Goal: Task Accomplishment & Management: Complete application form

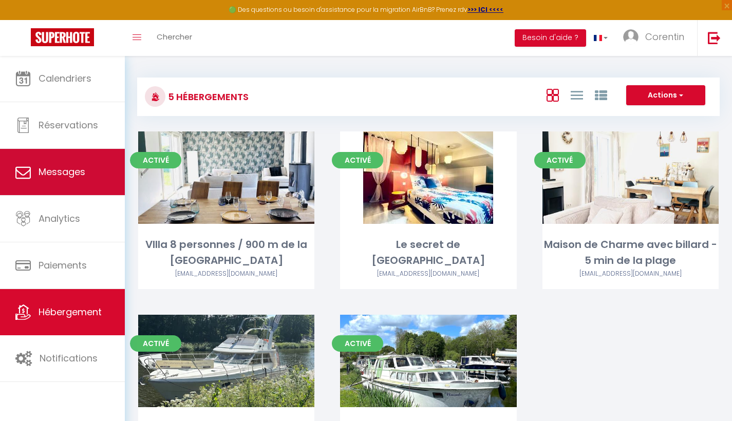
click at [78, 174] on span "Messages" at bounding box center [62, 172] width 47 height 13
select select "message"
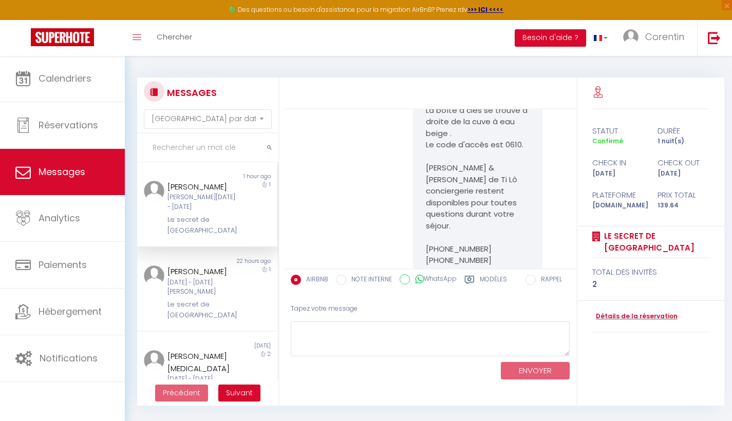
scroll to position [1694, 0]
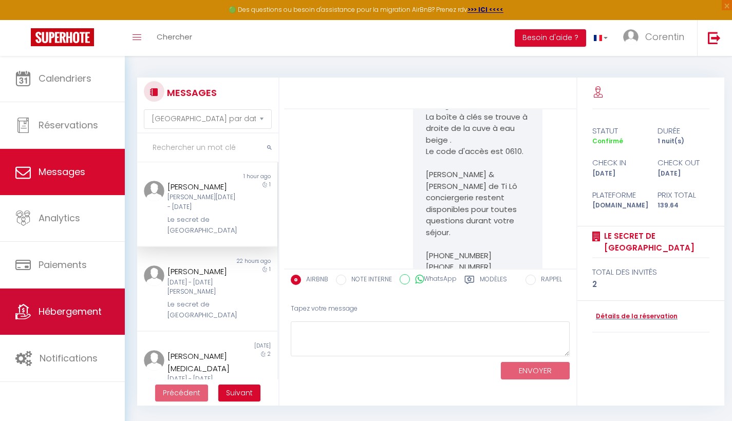
click at [74, 312] on span "Hébergement" at bounding box center [70, 311] width 63 height 13
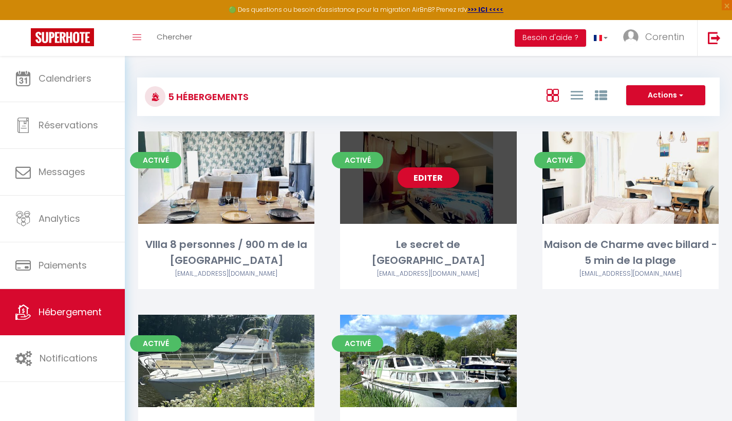
click at [406, 237] on div "Le secret de [GEOGRAPHIC_DATA]" at bounding box center [428, 253] width 176 height 32
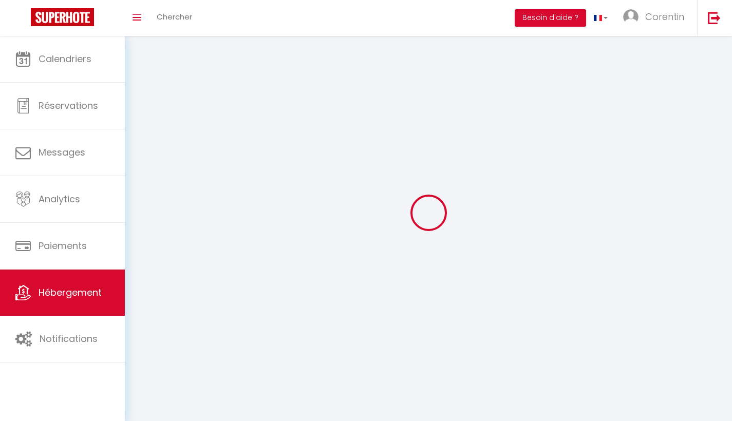
select select "1"
select select
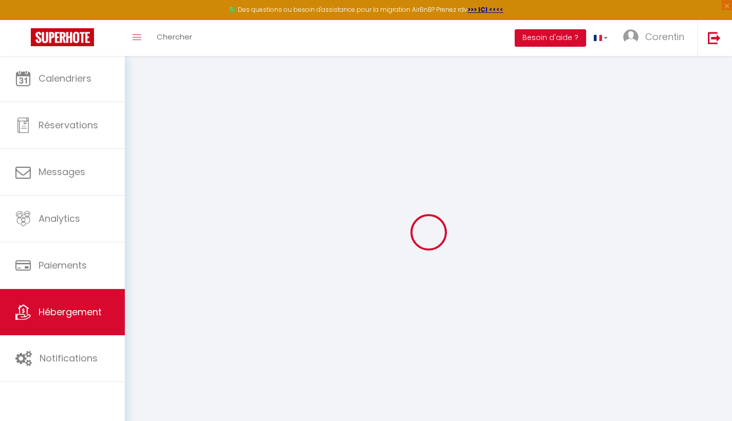
select select
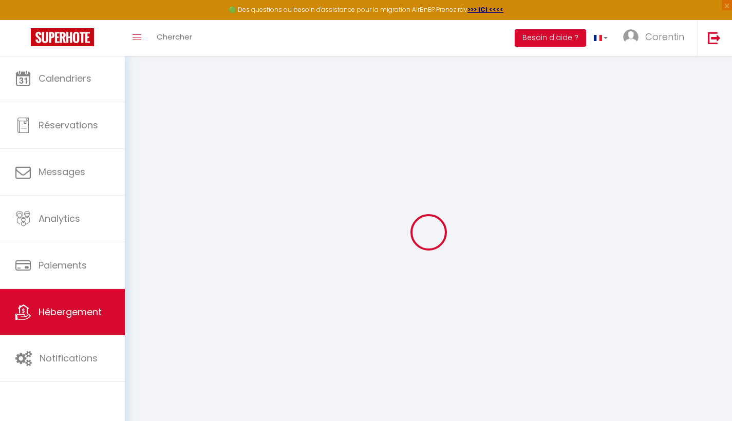
select select
checkbox input "false"
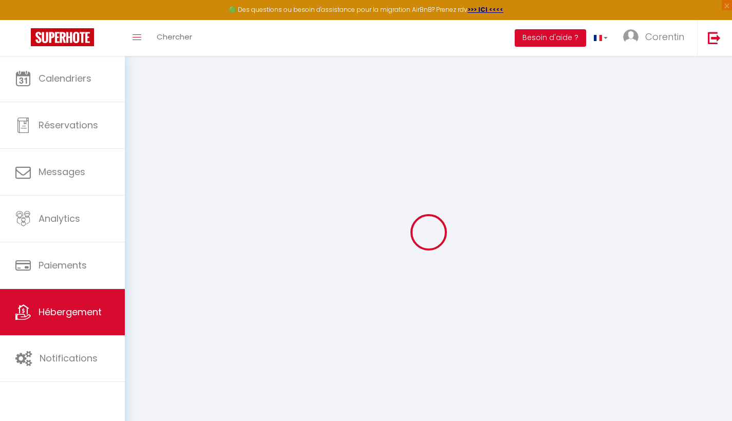
select select
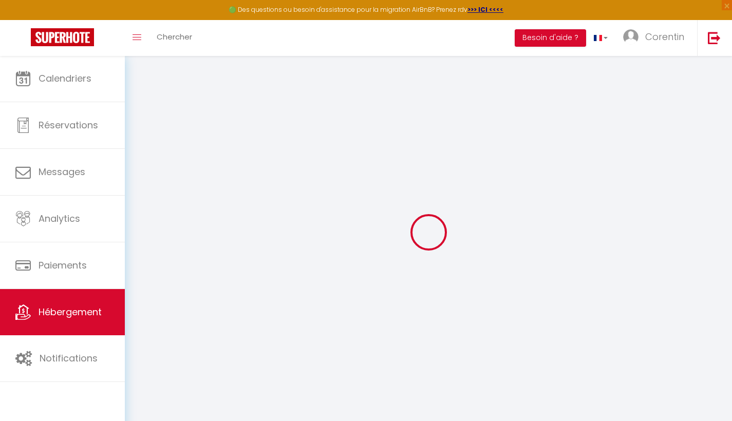
select select
checkbox input "false"
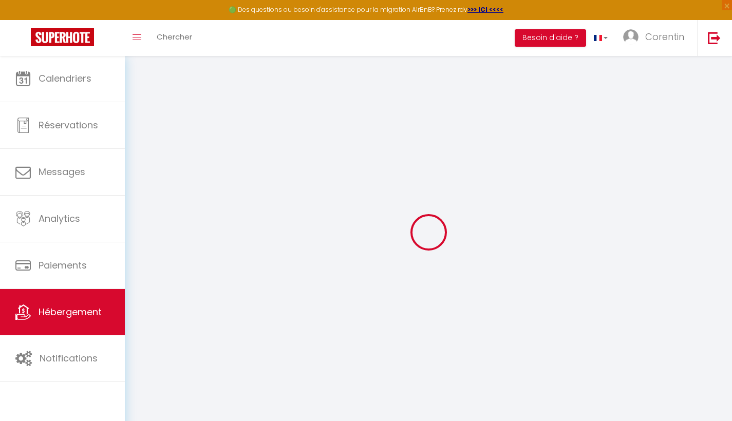
checkbox input "false"
select select
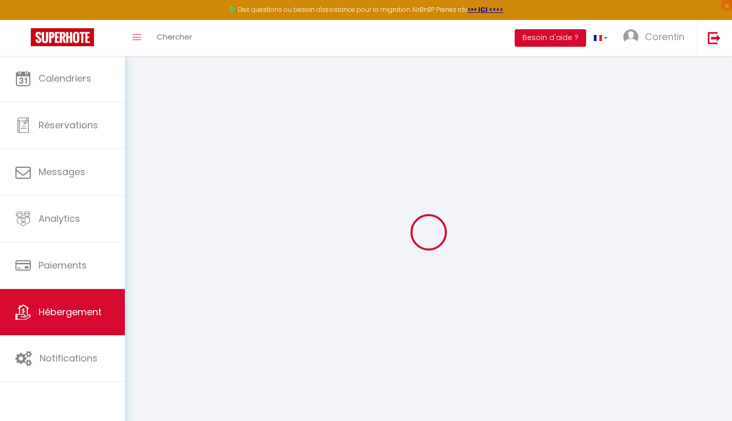
select select
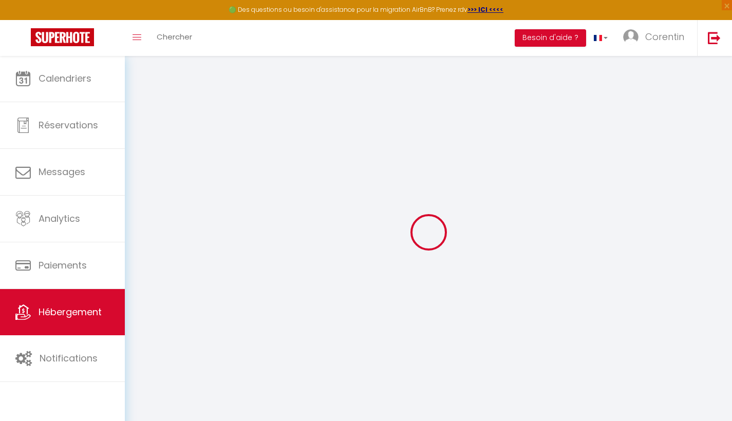
checkbox input "false"
select select
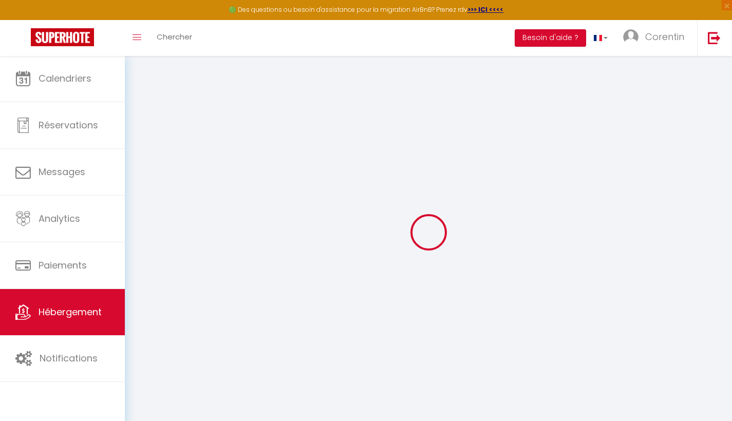
select select
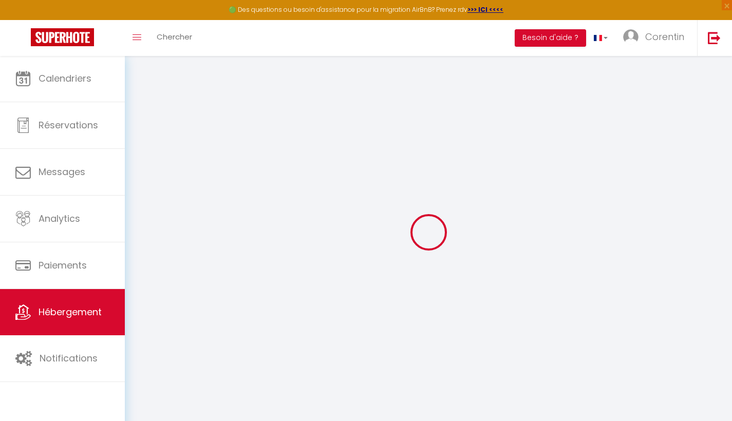
select select
checkbox input "false"
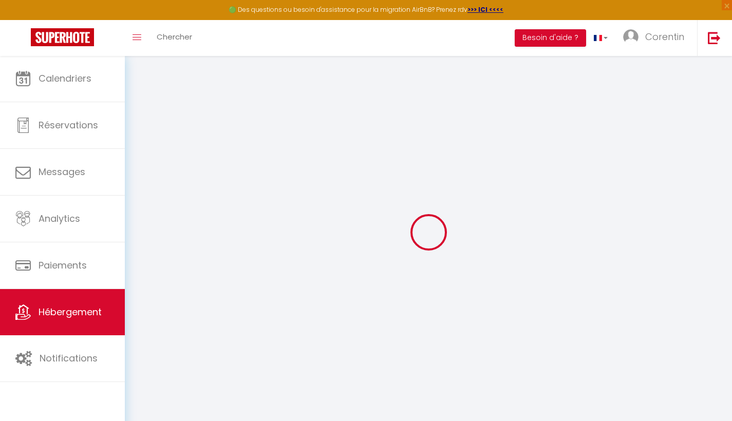
checkbox input "false"
select select
type input "Le secret de [GEOGRAPHIC_DATA]"
type input "Lebreton"
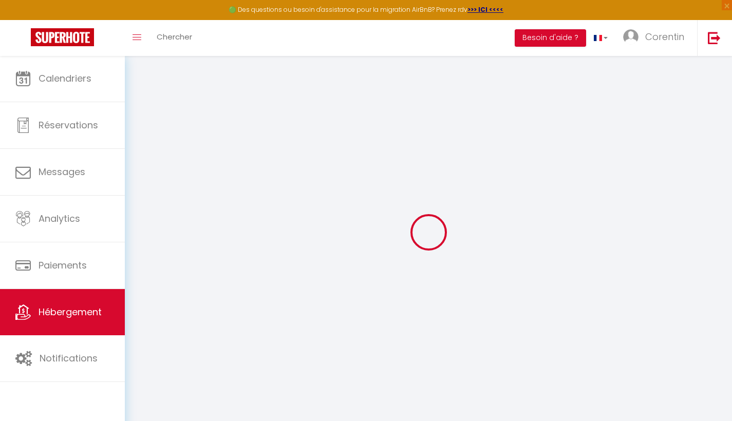
type input "Saint Suliac"
select select "houses"
select select "2"
type input "90"
type input "40"
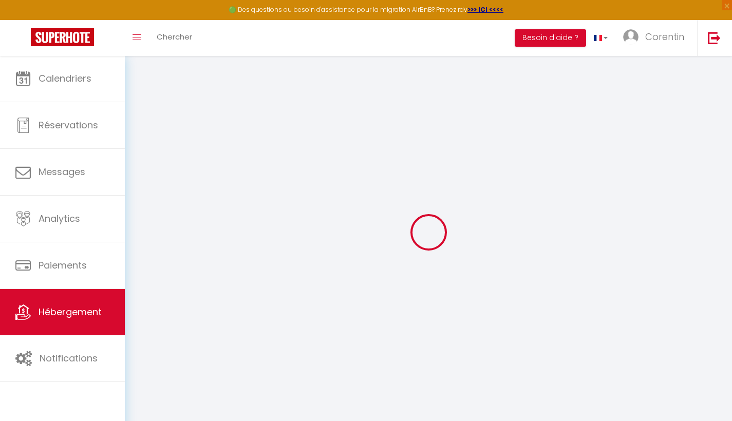
select select
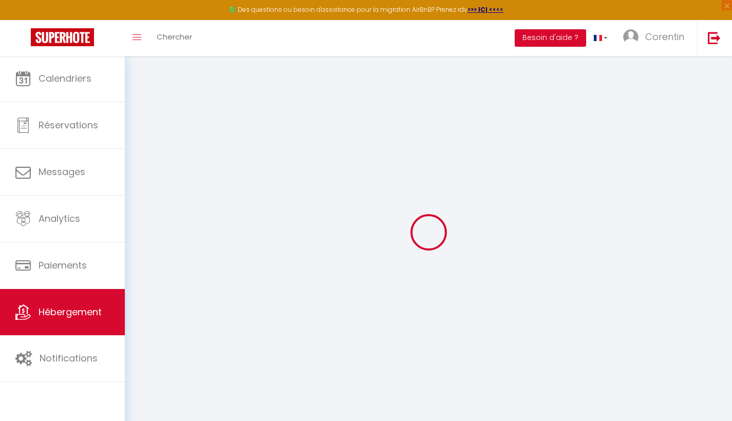
type input "[STREET_ADDRESS]"
type input "35430"
type input "[GEOGRAPHIC_DATA]"
type input "[EMAIL_ADDRESS][DOMAIN_NAME]"
select select "15001"
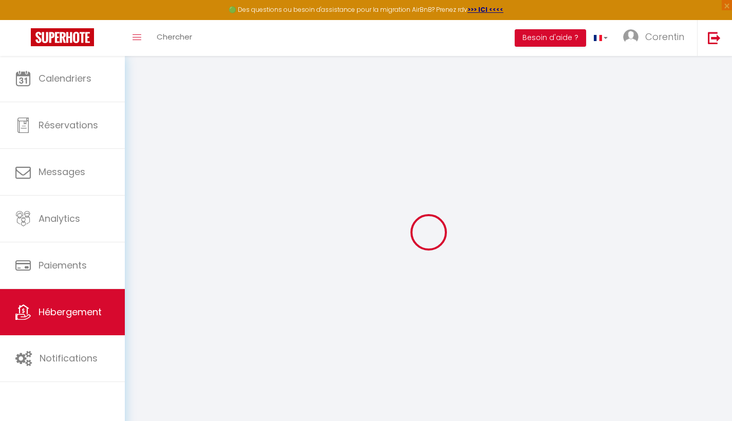
checkbox input "false"
type input "22"
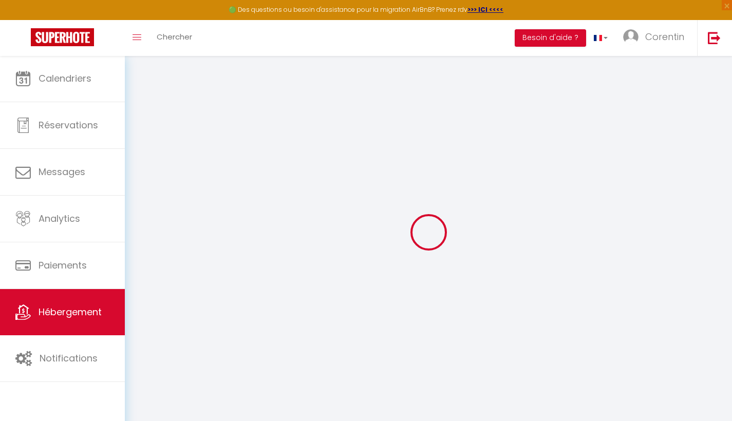
type input "40"
type input "0"
type input "15"
type input "0"
select select
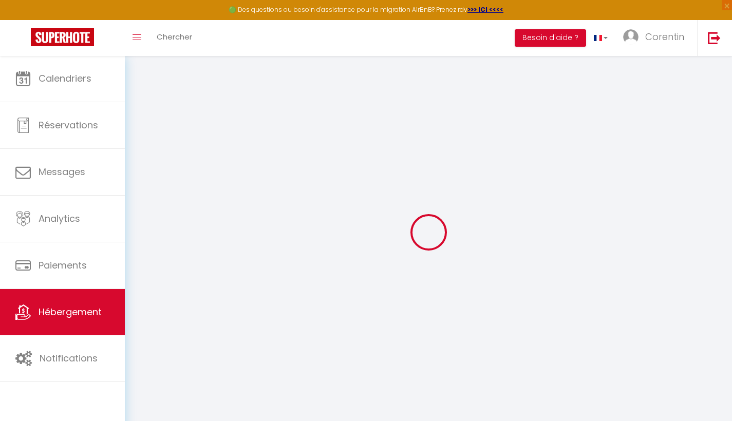
select select
checkbox input "false"
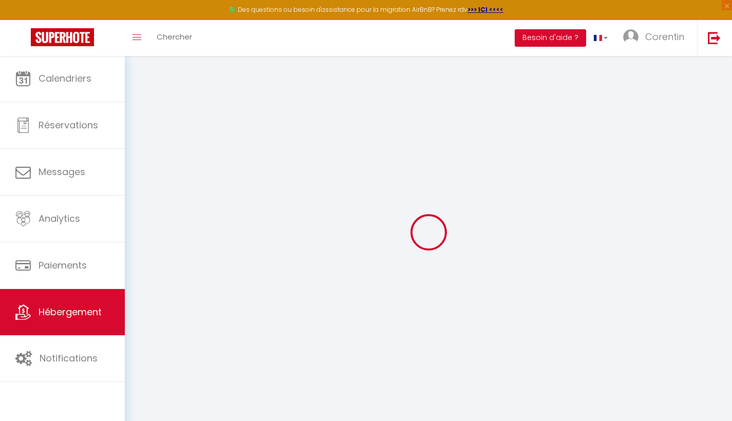
checkbox input "false"
select select
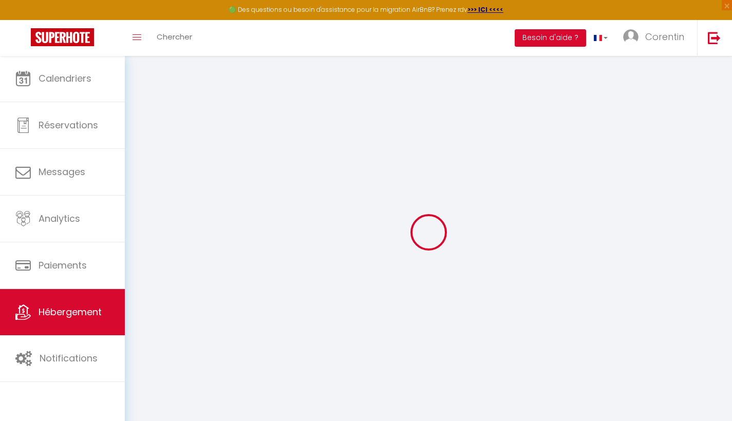
select select
checkbox input "false"
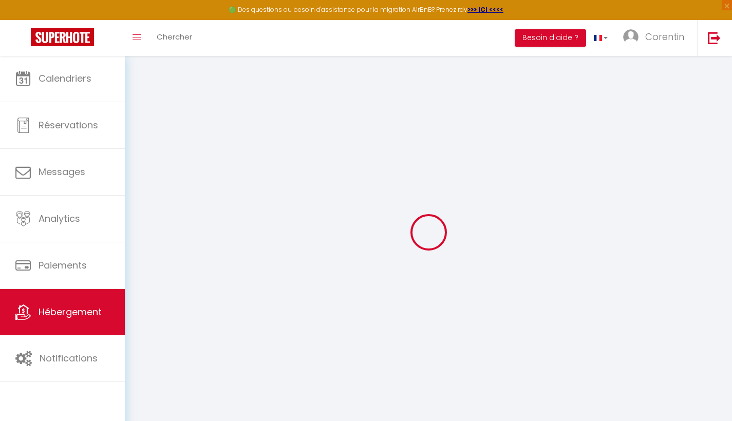
checkbox input "false"
select select
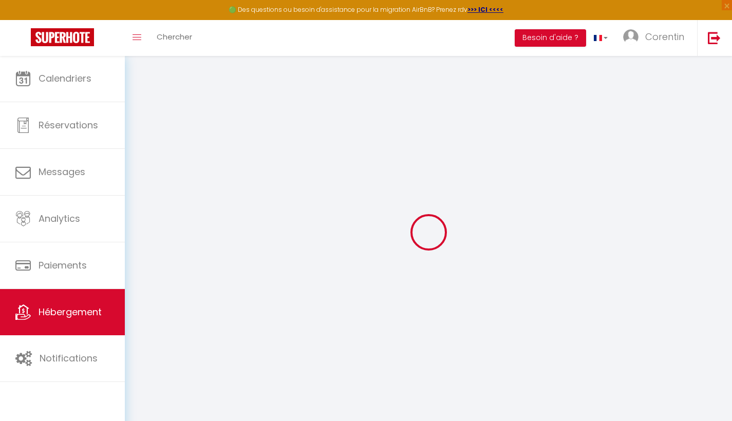
select select
checkbox input "false"
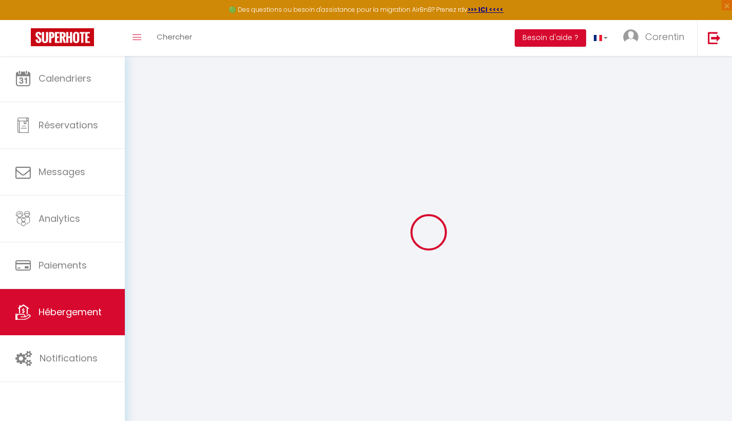
checkbox input "false"
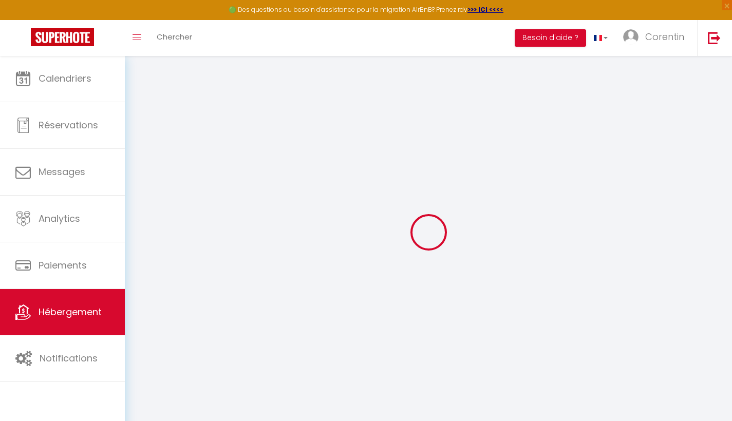
select select "16:00"
select select "23:45"
select select "11:00"
select select "30"
select select "120"
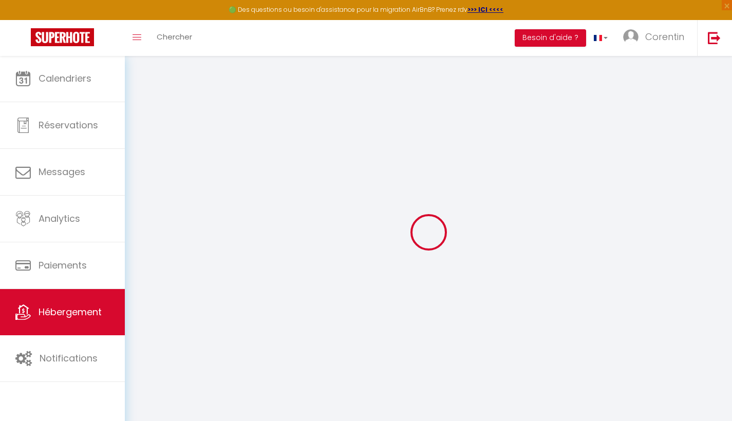
checkbox input "false"
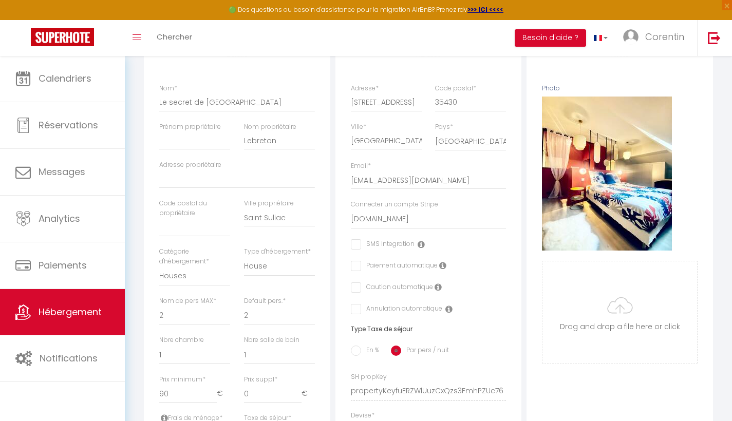
scroll to position [144, 0]
